Goal: Transaction & Acquisition: Subscribe to service/newsletter

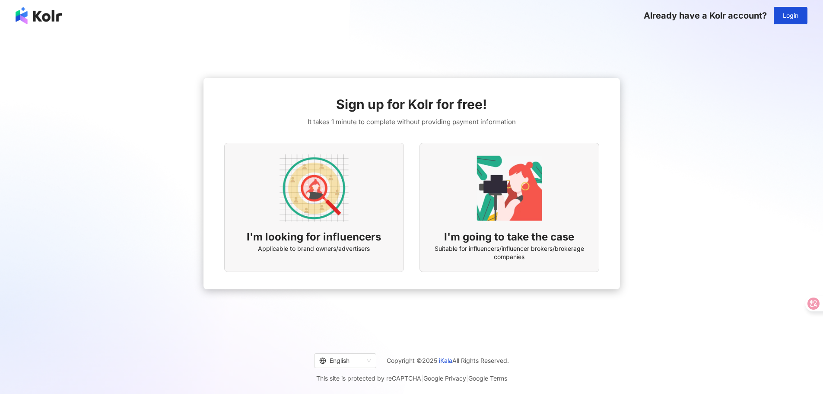
drag, startPoint x: 457, startPoint y: 60, endPoint x: 461, endPoint y: 61, distance: 4.5
click at [461, 61] on div "Sign up for Kolr for free! It takes 1 minute to complete without providing paym…" at bounding box center [411, 183] width 802 height 291
click at [319, 232] on span "I'm looking for influencers" at bounding box center [314, 236] width 134 height 15
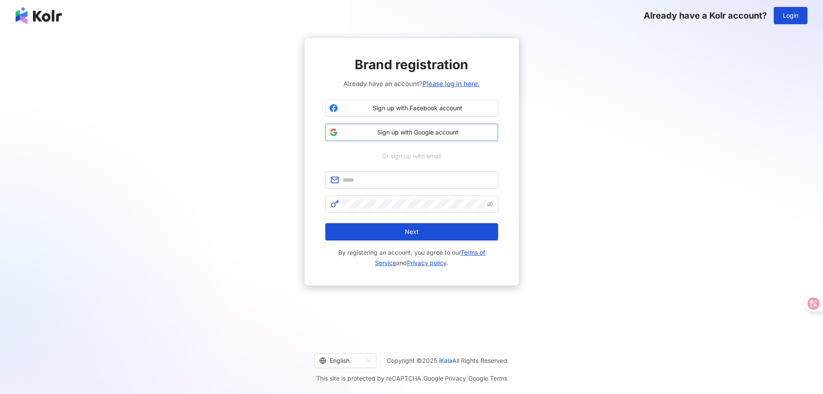
click at [480, 126] on button "Sign up with Google account" at bounding box center [411, 132] width 173 height 17
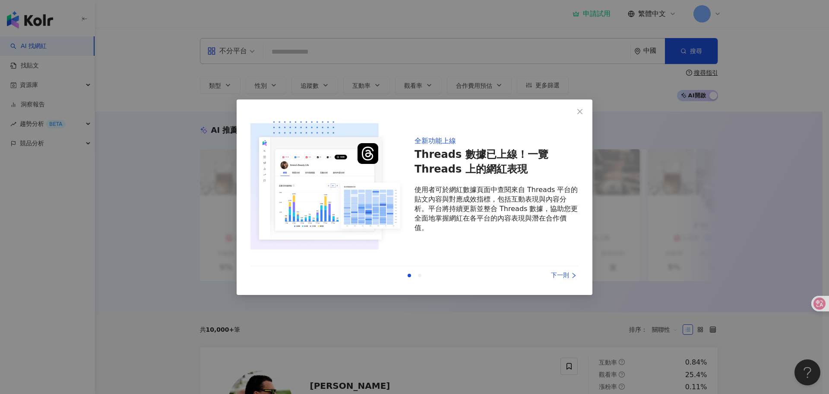
click at [560, 273] on div "下一則" at bounding box center [546, 275] width 65 height 10
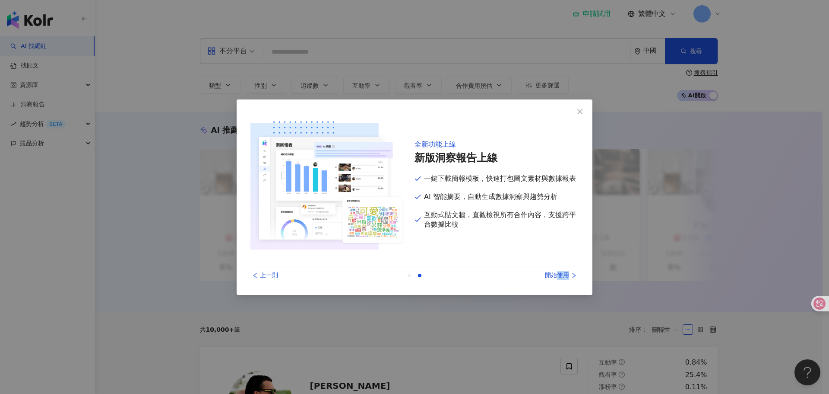
click at [560, 273] on div "開始使用" at bounding box center [546, 275] width 65 height 10
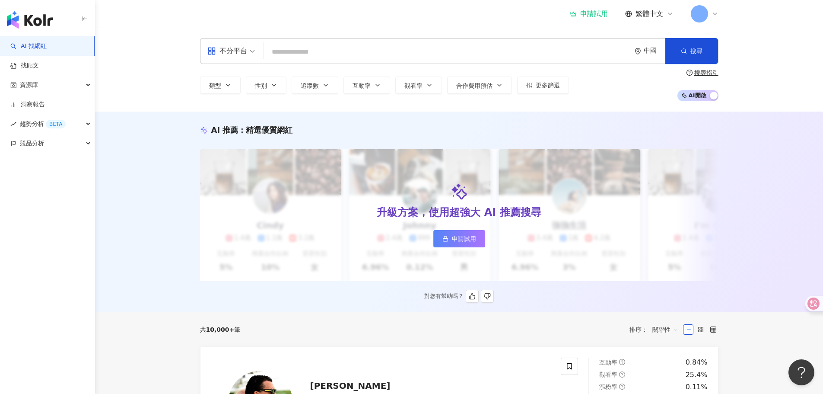
click at [503, 168] on div "升級方案，使用超強大 AI 推薦搜尋 申請試用" at bounding box center [459, 215] width 518 height 132
drag, startPoint x: 316, startPoint y: 61, endPoint x: 351, endPoint y: 59, distance: 35.1
click at [317, 61] on div "不分平台 中國 搜尋" at bounding box center [459, 51] width 518 height 26
click at [354, 56] on input "search" at bounding box center [447, 52] width 360 height 16
paste input "**********"
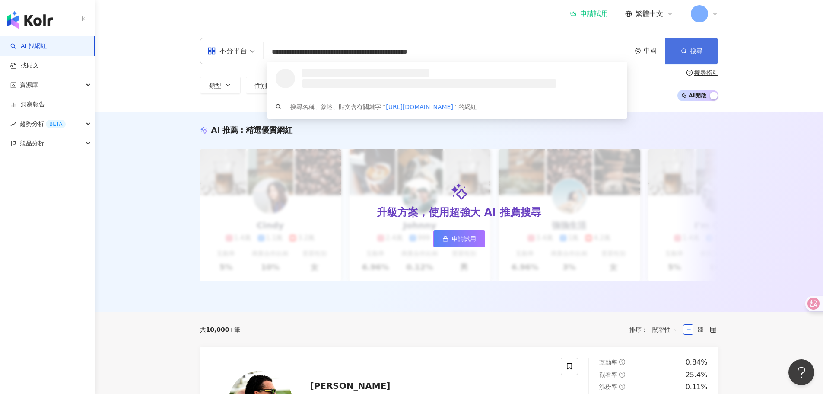
type input "**********"
click at [677, 55] on button "搜尋" at bounding box center [691, 51] width 53 height 26
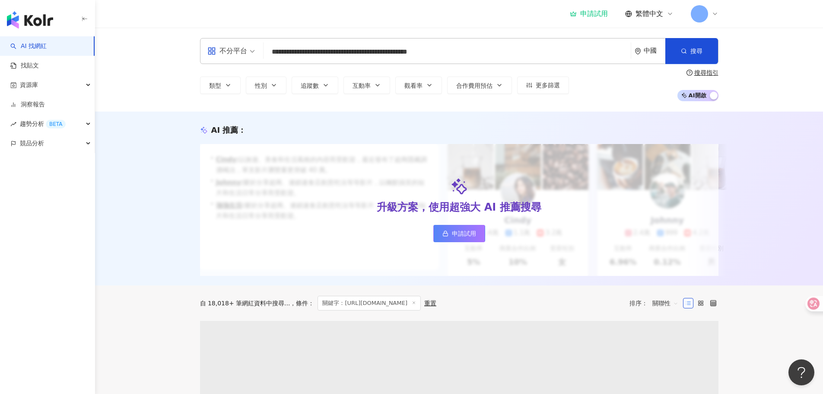
click at [645, 56] on div "中國" at bounding box center [650, 50] width 31 height 25
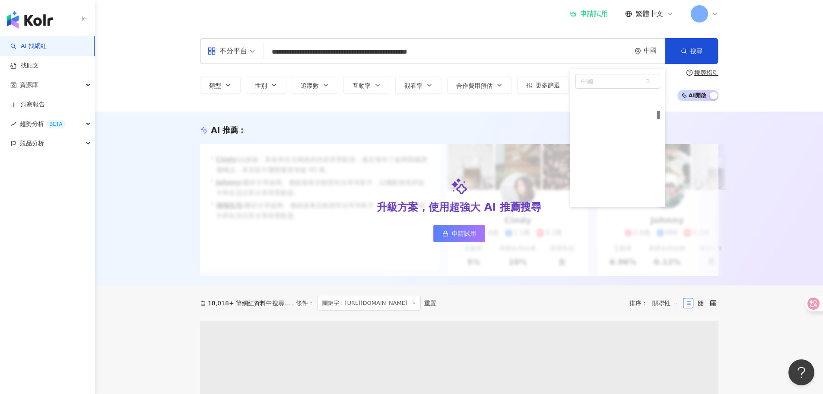
scroll to position [851, 0]
click at [615, 80] on span "中國" at bounding box center [618, 81] width 84 height 14
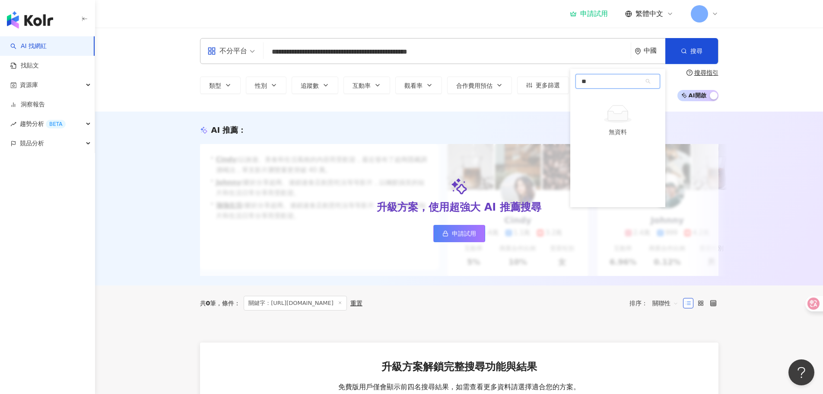
type input "*"
click at [624, 90] on div "無資料" at bounding box center [617, 120] width 85 height 60
type input "*"
click at [720, 67] on div "**********" at bounding box center [459, 69] width 553 height 63
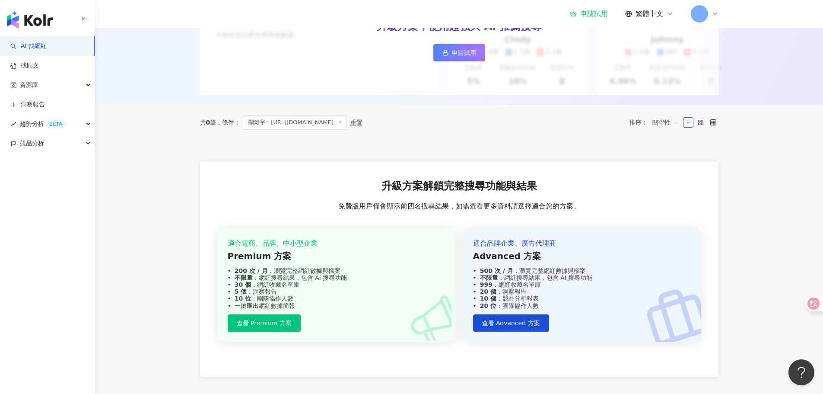
scroll to position [50, 0]
